Goal: Task Accomplishment & Management: Use online tool/utility

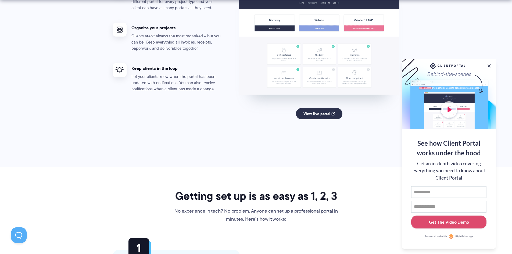
scroll to position [1075, 0]
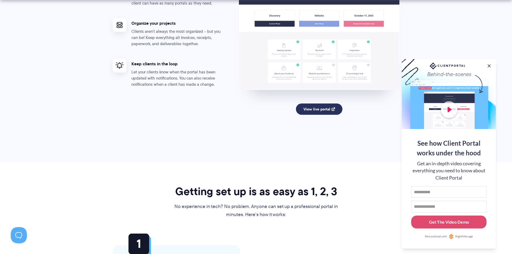
click at [324, 109] on link "View live portal" at bounding box center [319, 109] width 47 height 11
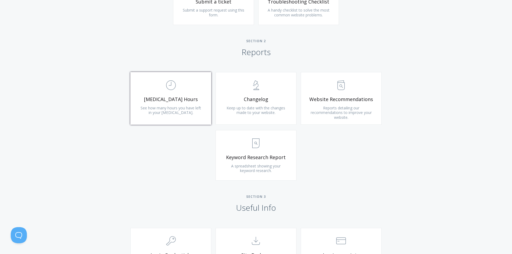
scroll to position [323, 0]
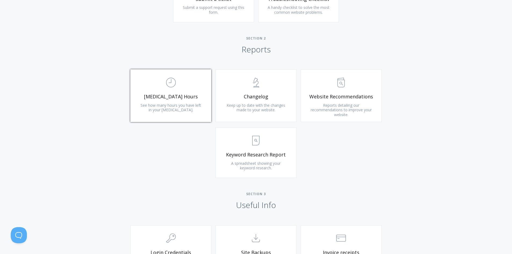
click at [190, 101] on link ".st0{fill:none;stroke:#000000;stroke-width:2;stroke-miterlimit:10;} Untitled-18…" at bounding box center [170, 95] width 81 height 53
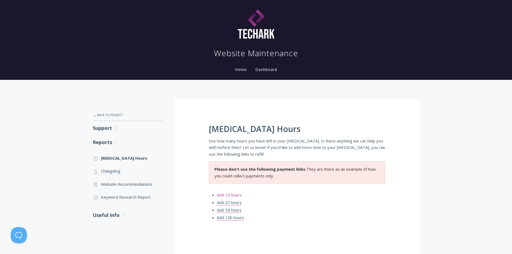
click at [223, 195] on link "Add 10 hours" at bounding box center [229, 195] width 25 height 6
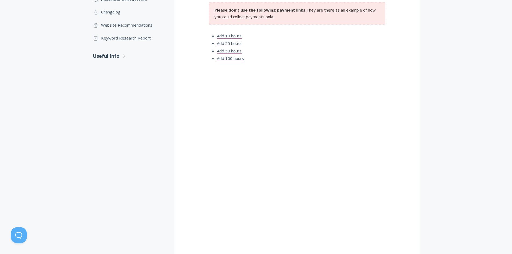
scroll to position [161, 0]
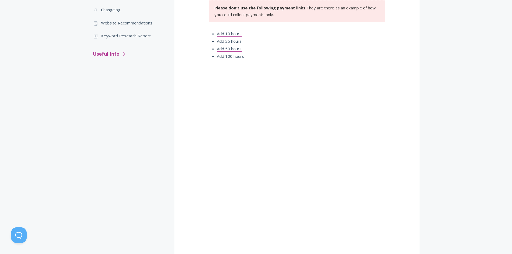
click at [105, 52] on link "Useful Info .st0{fill:none;stroke:#000000;stroke-width:2;stroke-miterlimit:10;}…" at bounding box center [128, 54] width 71 height 14
